Goal: Find specific page/section: Locate a particular part of the current website

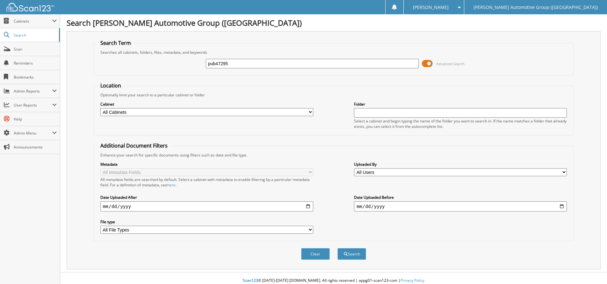
type input "pub47295"
click at [337, 248] on button "Search" at bounding box center [351, 254] width 29 height 12
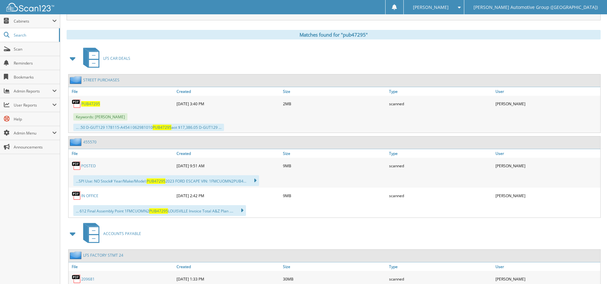
scroll to position [255, 0]
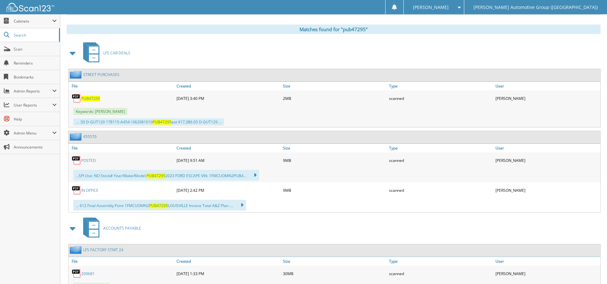
click at [87, 99] on span "PUB47295" at bounding box center [90, 98] width 19 height 5
